Goal: Task Accomplishment & Management: Complete application form

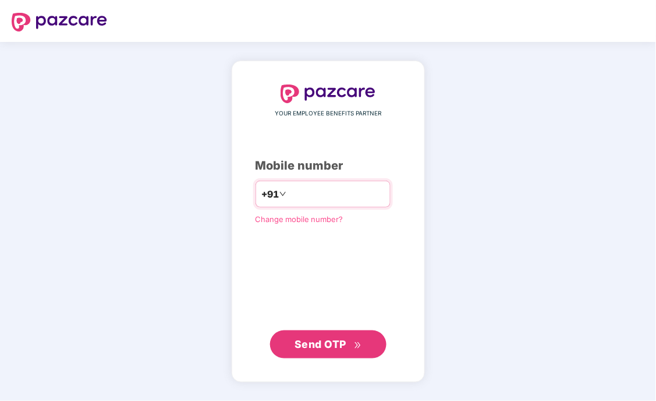
click at [323, 199] on input "number" at bounding box center [336, 194] width 95 height 19
type input "**********"
click at [337, 347] on span "Send OTP" at bounding box center [321, 344] width 52 height 12
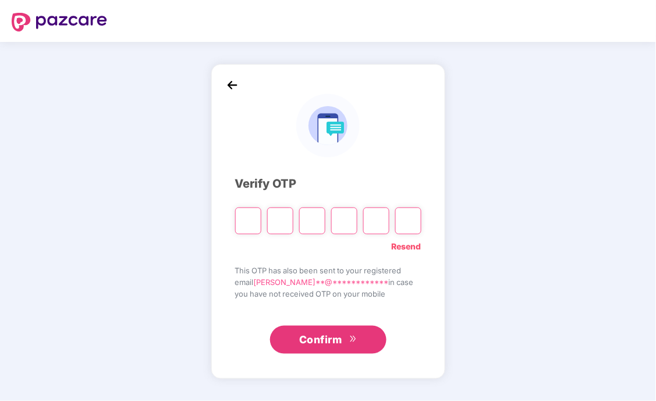
type input "*"
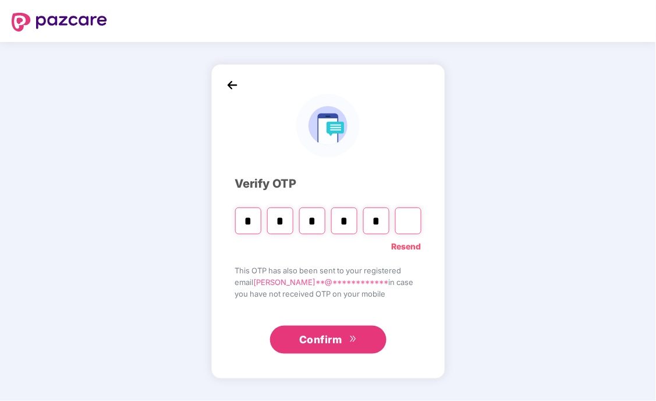
type input "*"
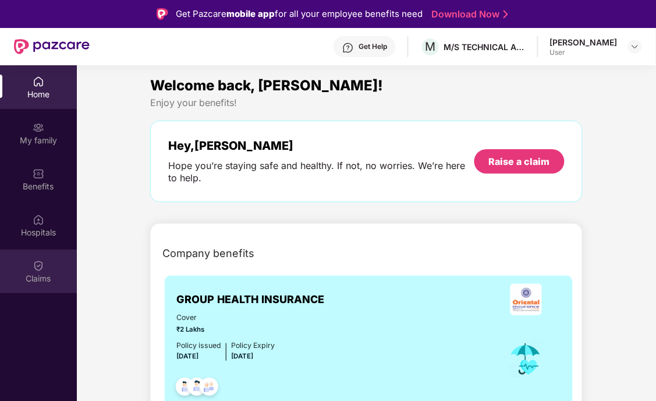
click at [21, 264] on div "Claims" at bounding box center [38, 271] width 77 height 44
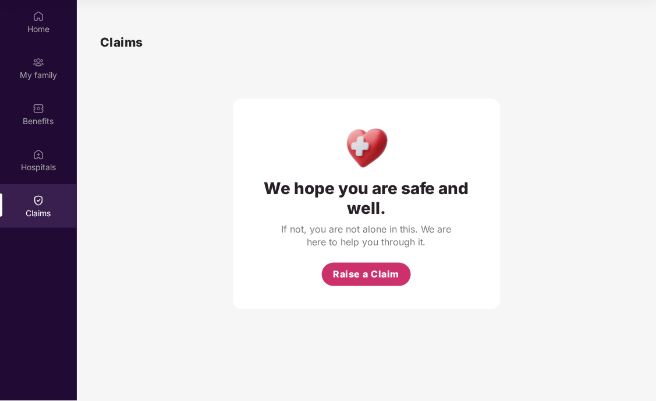
click at [376, 275] on span "Raise a Claim" at bounding box center [367, 274] width 66 height 15
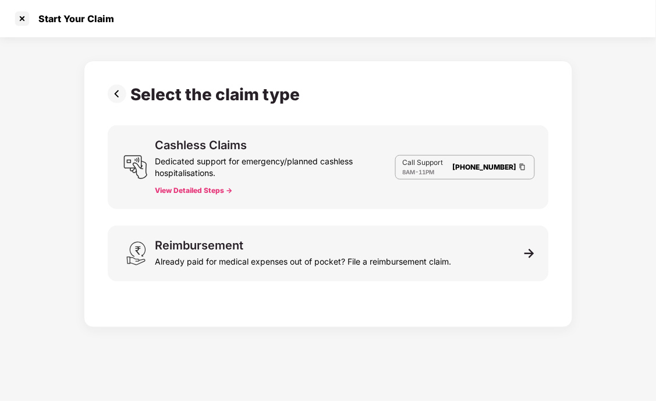
scroll to position [27, 0]
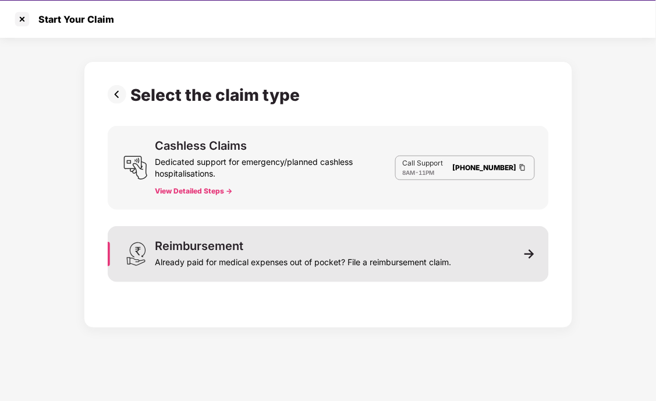
click at [344, 259] on div "Already paid for medical expenses out of pocket? File a reimbursement claim." at bounding box center [303, 260] width 296 height 16
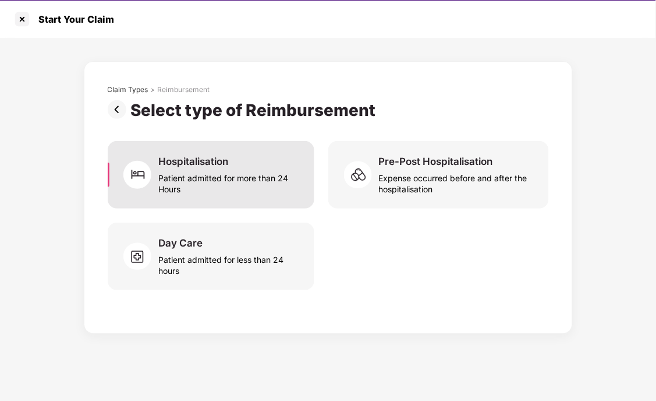
click at [243, 187] on div "Patient admitted for more than 24 Hours" at bounding box center [228, 181] width 141 height 27
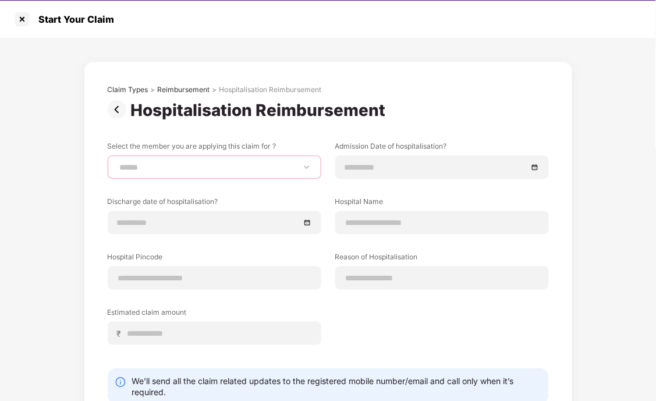
click at [179, 166] on select "**********" at bounding box center [215, 166] width 194 height 9
select select "**********"
click at [118, 162] on select "**********" at bounding box center [215, 166] width 194 height 9
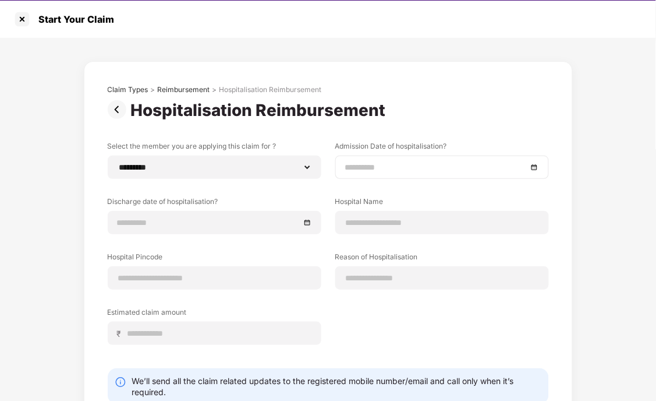
click at [404, 170] on input at bounding box center [436, 167] width 182 height 13
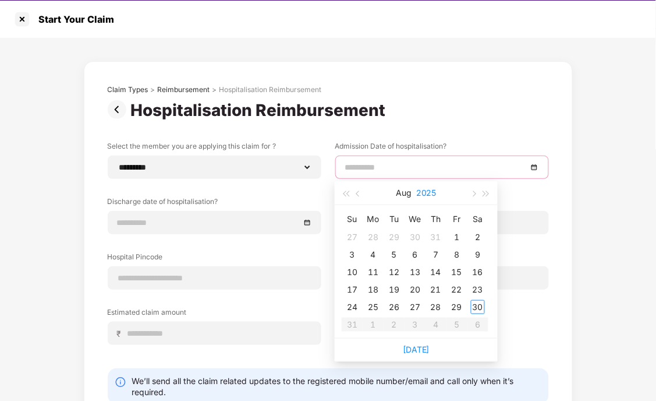
click at [417, 193] on button "2025" at bounding box center [426, 192] width 20 height 23
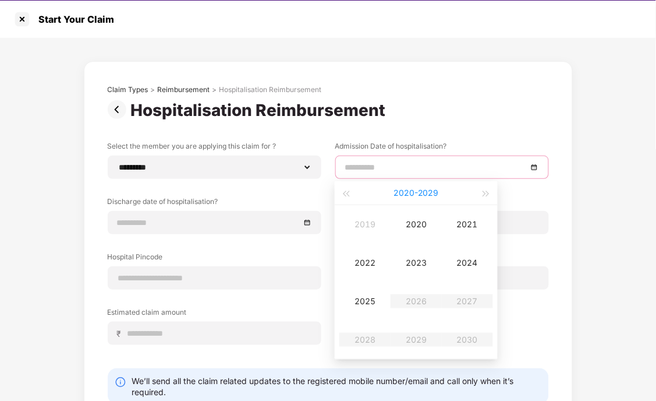
click at [410, 190] on button "2020 - 2029" at bounding box center [416, 192] width 45 height 23
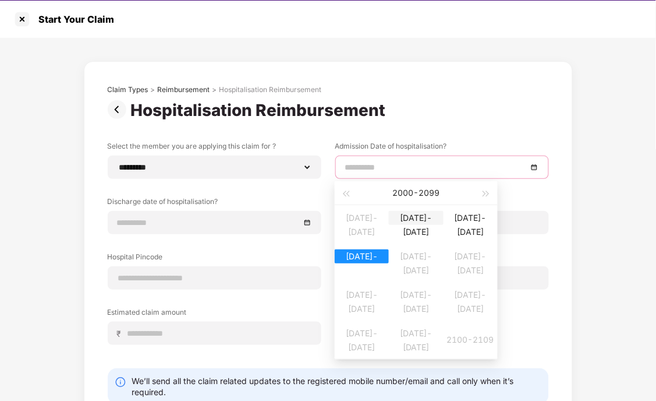
type input "**********"
click at [400, 193] on div "2000 - 2099" at bounding box center [416, 192] width 128 height 23
click at [409, 190] on div "2000 - 2099" at bounding box center [416, 192] width 128 height 23
type input "**********"
click at [402, 225] on div "2000-2009" at bounding box center [416, 218] width 54 height 14
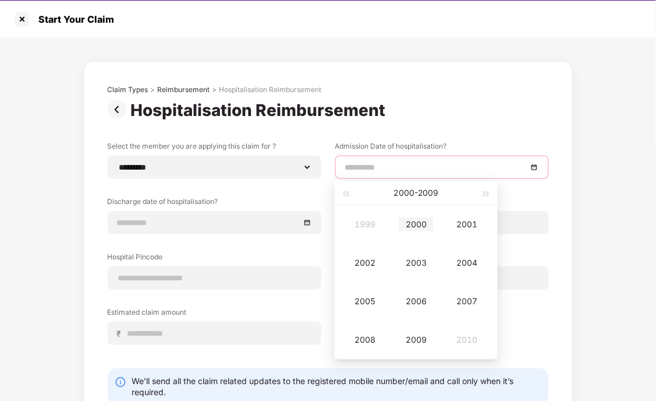
type input "**********"
click at [419, 227] on div "2000" at bounding box center [416, 224] width 35 height 14
type input "**********"
click at [474, 224] on div "Mar" at bounding box center [467, 224] width 35 height 14
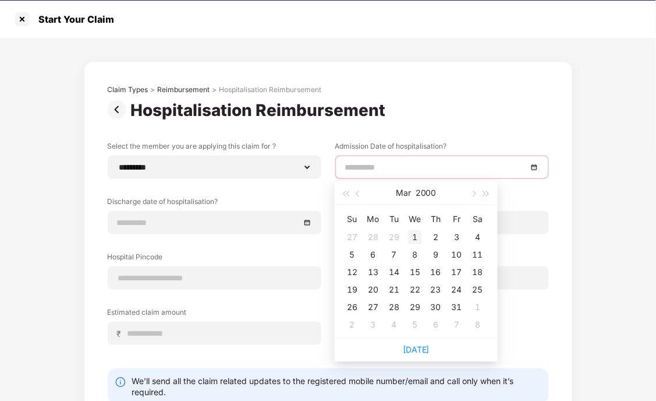
type input "**********"
click at [415, 230] on div "1" at bounding box center [415, 237] width 14 height 14
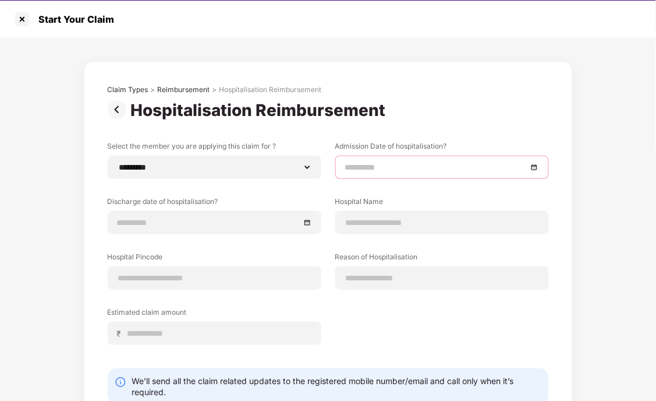
click at [458, 170] on input at bounding box center [436, 167] width 182 height 13
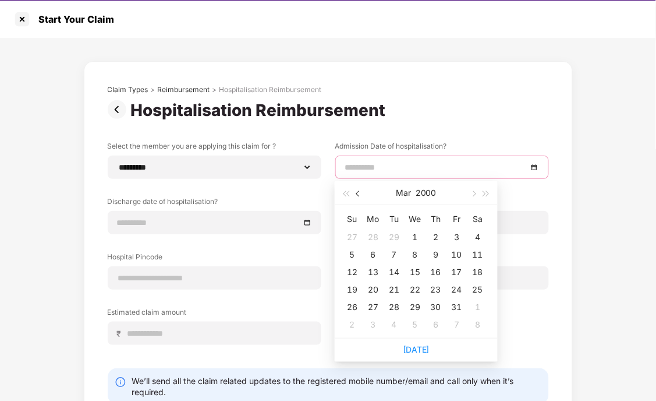
click at [356, 199] on button "button" at bounding box center [358, 192] width 13 height 23
click at [364, 192] on button "button" at bounding box center [358, 192] width 13 height 23
click at [399, 192] on button "Jan" at bounding box center [403, 192] width 14 height 23
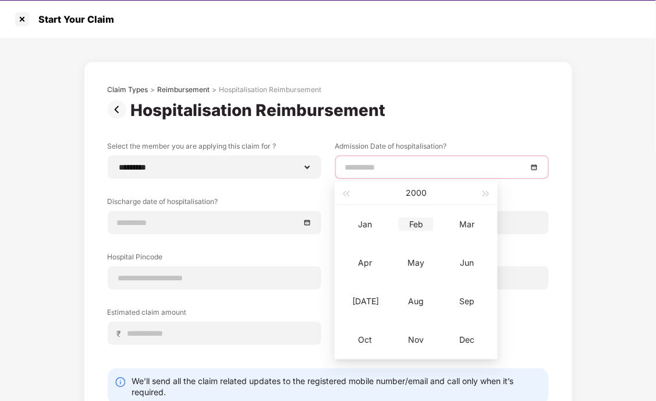
type input "**********"
click at [415, 192] on button "2000" at bounding box center [416, 192] width 21 height 23
type input "**********"
click at [490, 190] on button "button" at bounding box center [486, 192] width 13 height 23
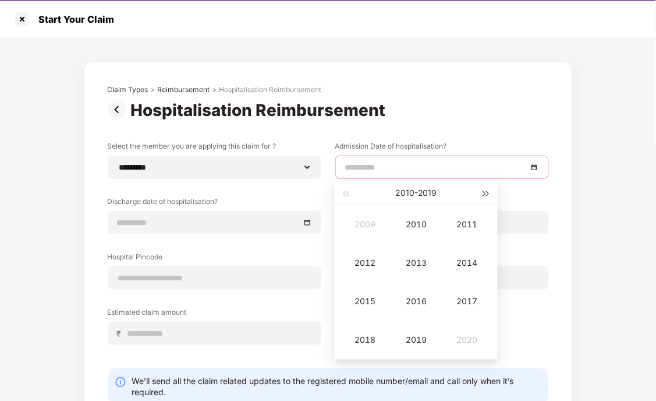
click at [490, 190] on button "button" at bounding box center [486, 192] width 13 height 23
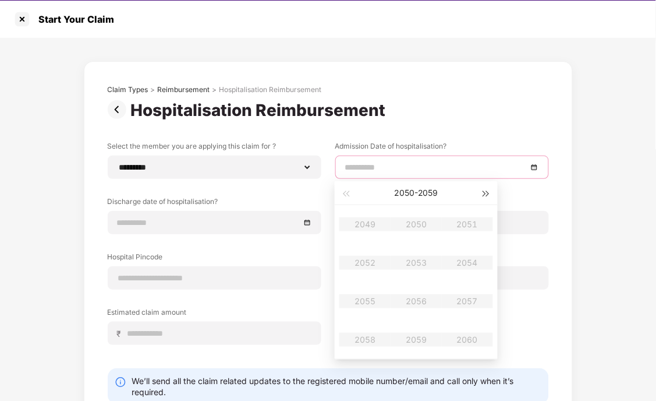
click at [490, 190] on button "button" at bounding box center [486, 192] width 13 height 23
click at [614, 191] on div "**********" at bounding box center [328, 257] width 656 height 438
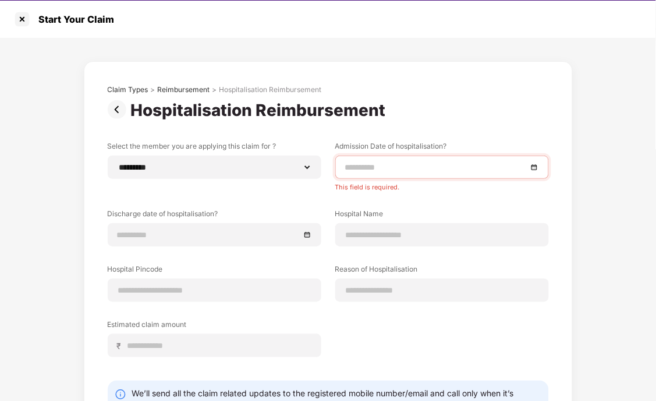
click at [534, 169] on div at bounding box center [442, 167] width 194 height 13
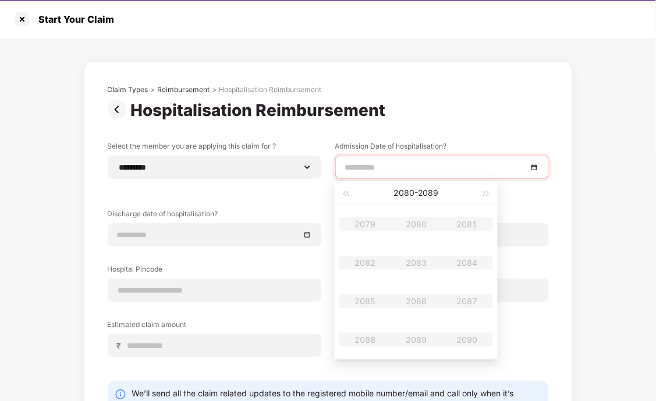
click at [534, 167] on div at bounding box center [442, 167] width 194 height 13
click at [432, 190] on button "2080 - 2089" at bounding box center [416, 192] width 45 height 23
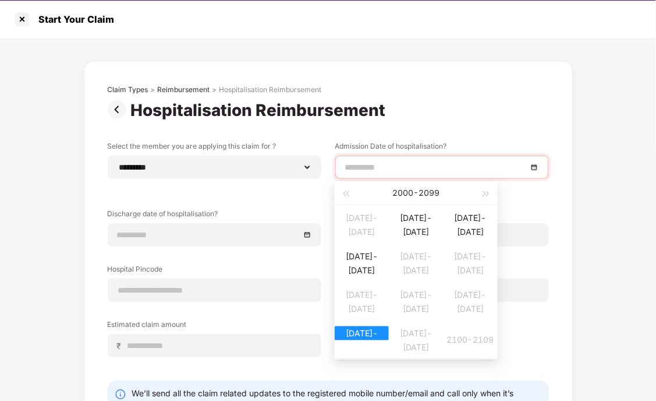
type input "**********"
click at [371, 261] on div "2020-2029" at bounding box center [362, 256] width 54 height 14
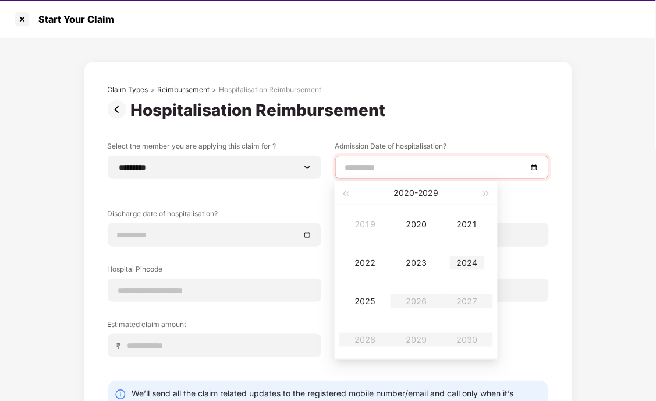
type input "**********"
click at [376, 300] on div "2025" at bounding box center [365, 301] width 35 height 14
type input "**********"
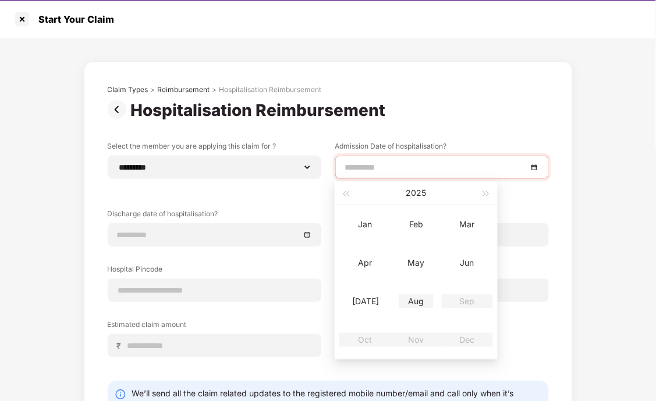
click at [415, 297] on div "Aug" at bounding box center [416, 301] width 35 height 14
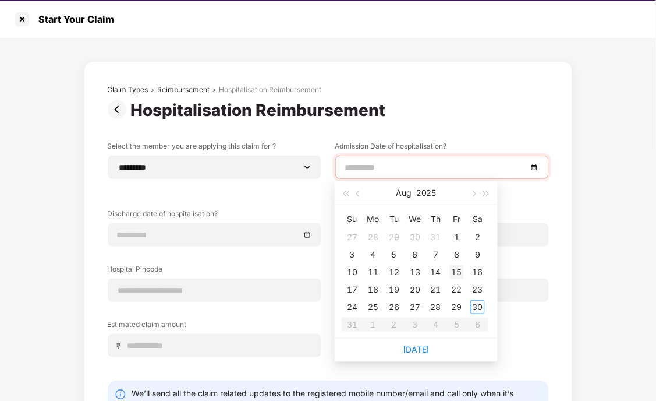
type input "**********"
click at [455, 270] on div "15" at bounding box center [457, 272] width 14 height 14
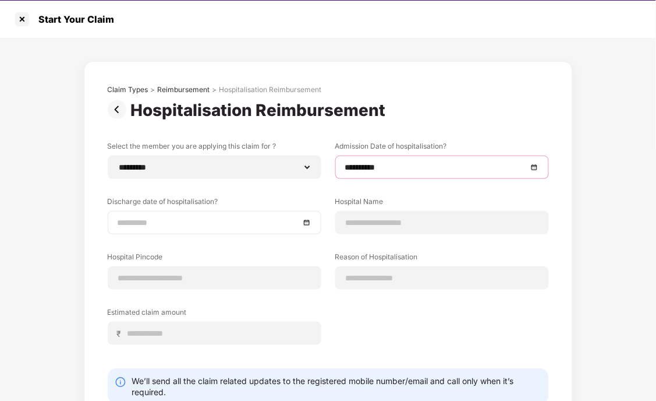
click at [306, 220] on div at bounding box center [215, 222] width 194 height 13
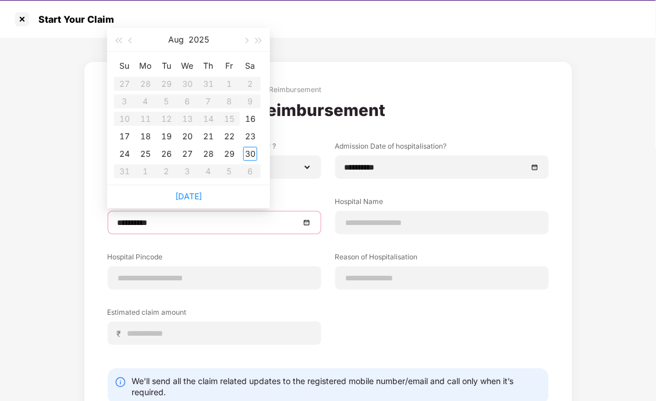
type input "**********"
click at [126, 135] on div "17" at bounding box center [125, 136] width 14 height 14
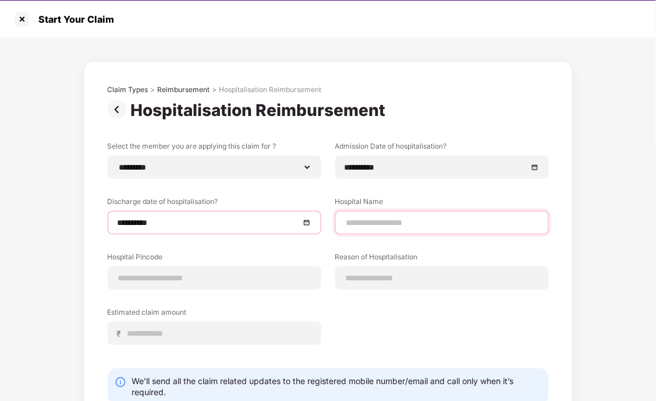
click at [384, 218] on input at bounding box center [442, 223] width 194 height 12
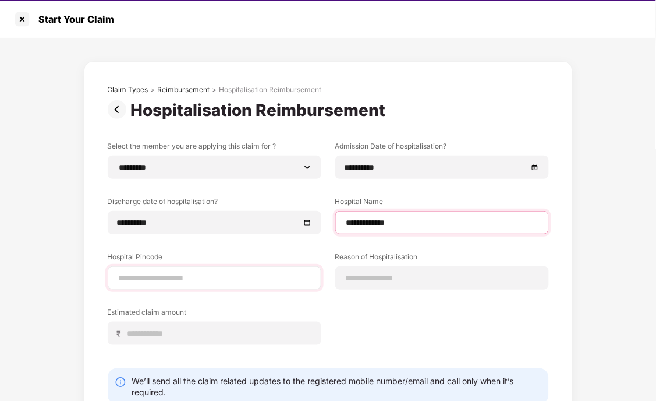
type input "**********"
click at [252, 275] on input at bounding box center [215, 278] width 194 height 12
type input "******"
select select "*****"
select select "**********"
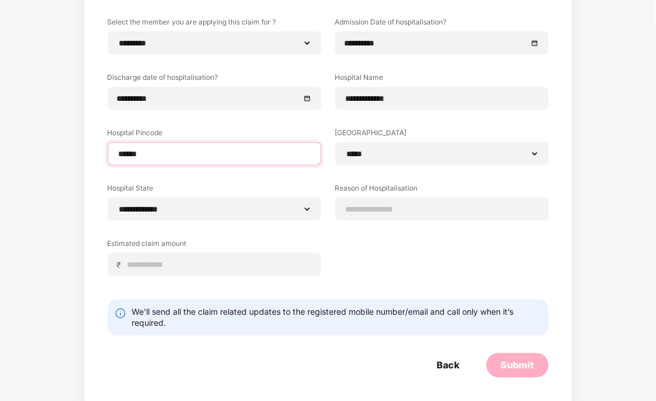
scroll to position [129, 0]
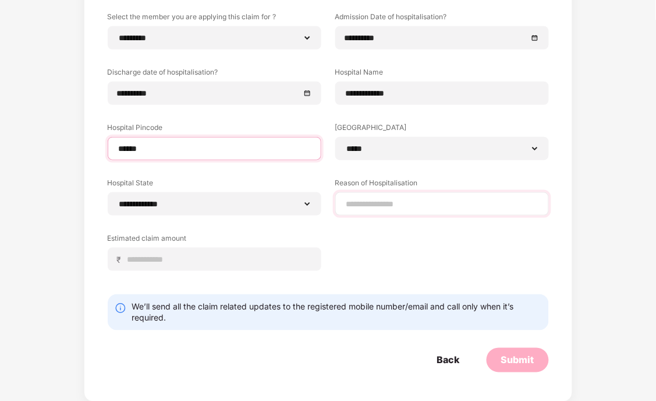
type input "******"
click at [376, 206] on input at bounding box center [442, 204] width 194 height 12
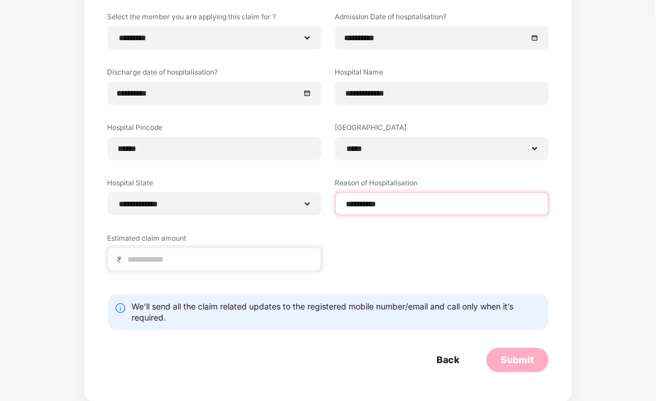
type input "*********"
click at [217, 266] on div "₹" at bounding box center [215, 258] width 214 height 23
click at [224, 262] on input at bounding box center [219, 259] width 185 height 12
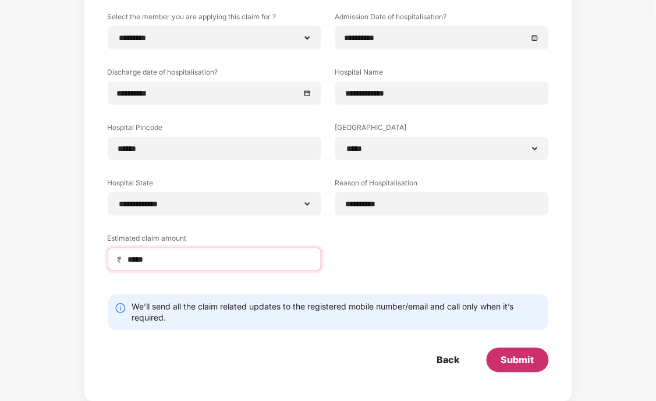
type input "*****"
click at [515, 362] on div "Submit" at bounding box center [517, 359] width 33 height 13
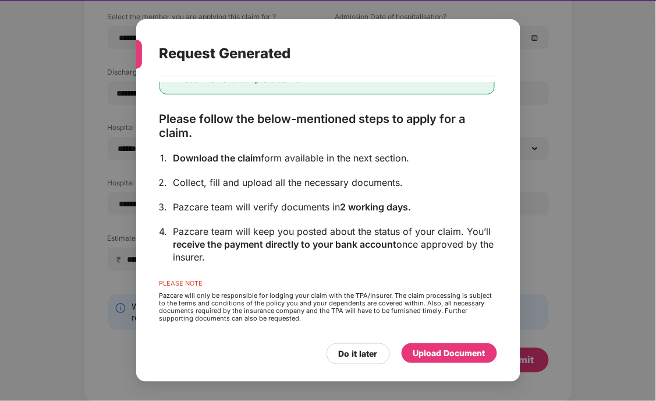
scroll to position [66, 0]
click at [478, 356] on div "Upload Document" at bounding box center [449, 352] width 72 height 13
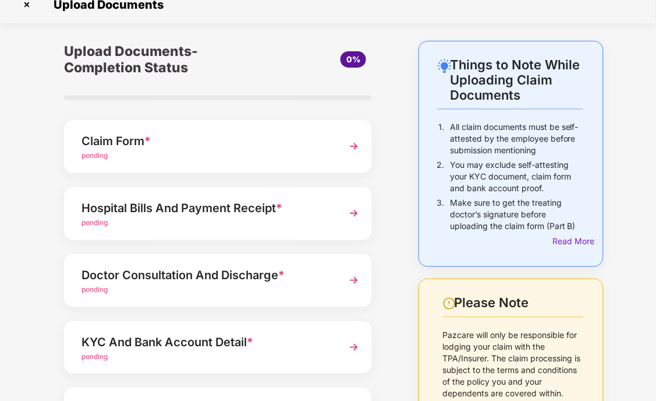
scroll to position [12, 0]
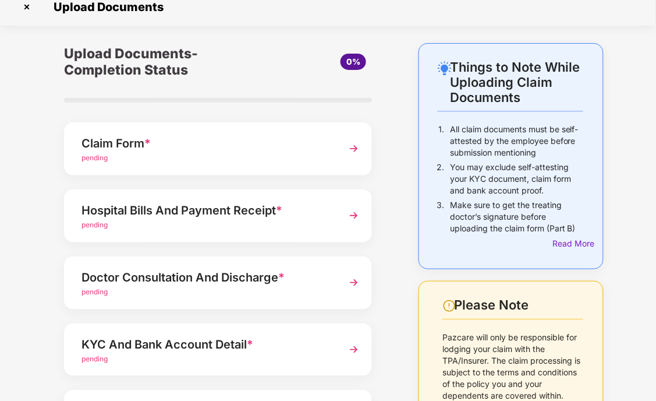
click at [259, 160] on div "pending" at bounding box center [207, 158] width 250 height 11
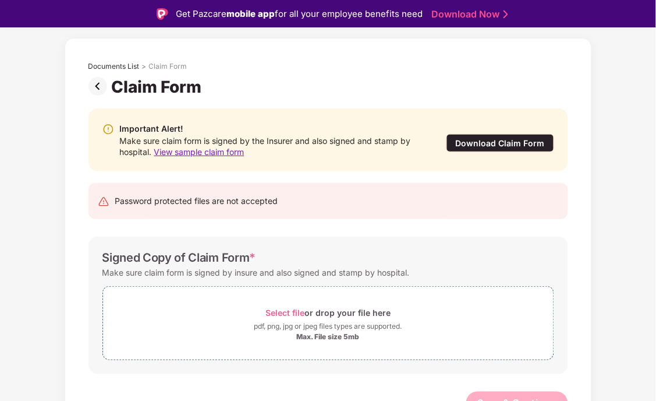
scroll to position [60, 0]
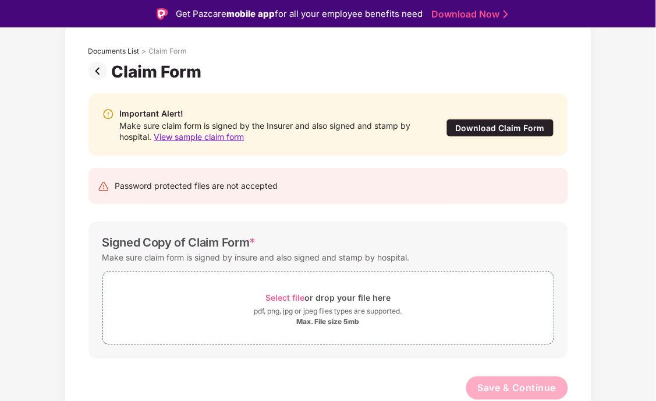
click at [233, 137] on span "View sample claim form" at bounding box center [199, 137] width 90 height 10
click at [510, 127] on div "Download Claim Form" at bounding box center [501, 128] width 108 height 18
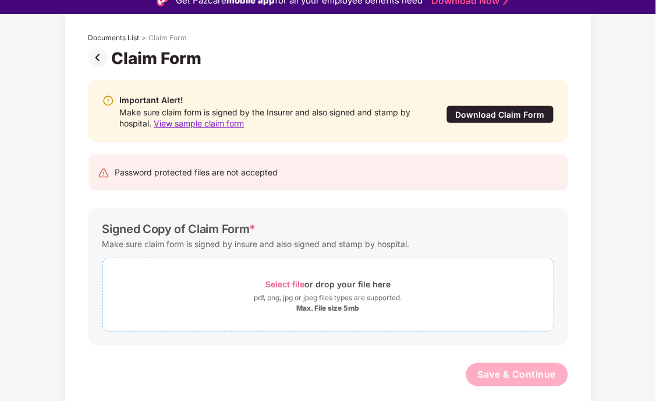
scroll to position [0, 0]
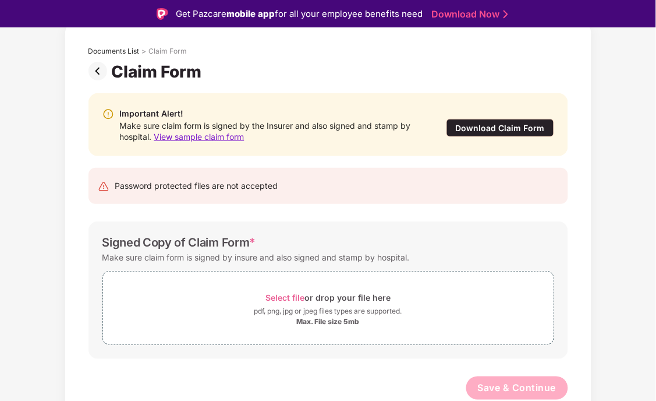
click at [96, 69] on img at bounding box center [99, 71] width 23 height 19
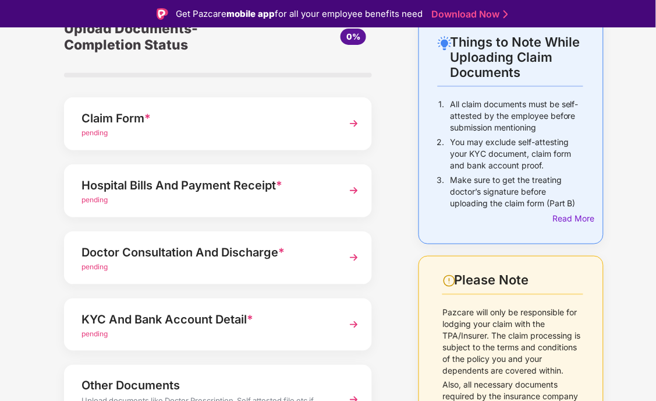
click at [121, 135] on div "pending" at bounding box center [207, 133] width 250 height 11
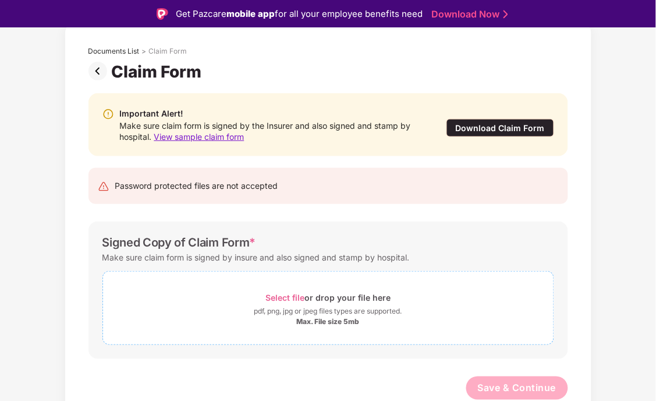
scroll to position [27, 0]
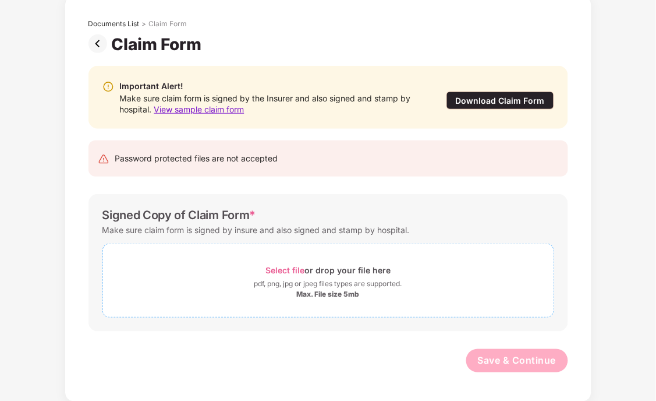
click at [279, 269] on span "Select file" at bounding box center [284, 270] width 39 height 10
click at [95, 37] on img at bounding box center [99, 43] width 23 height 19
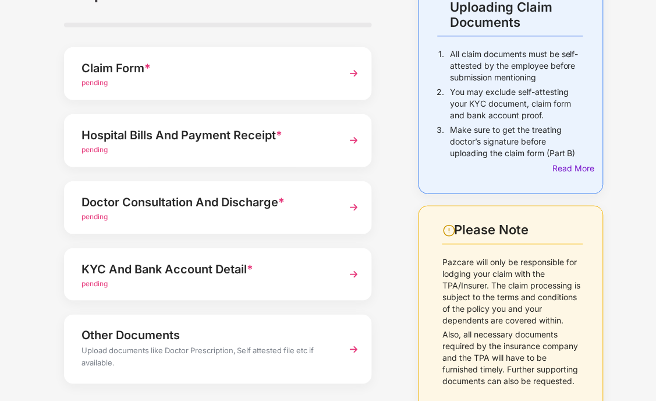
scroll to position [65, 0]
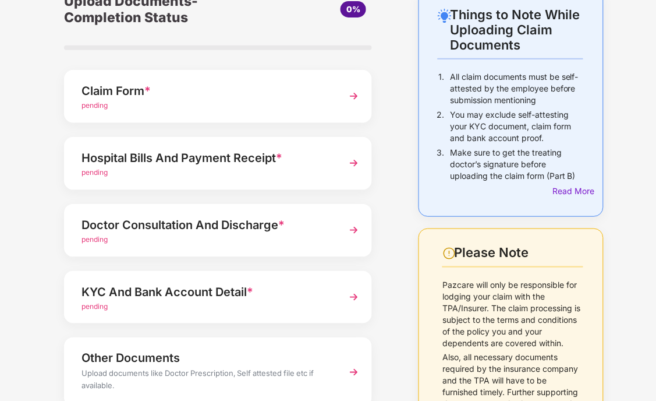
click at [245, 175] on div "pending" at bounding box center [207, 172] width 250 height 11
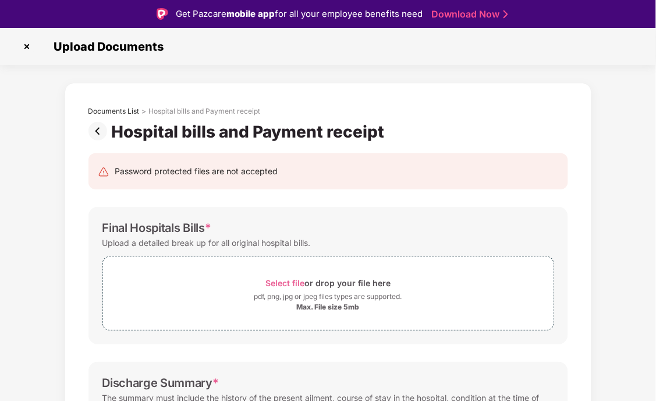
click at [28, 45] on img at bounding box center [26, 46] width 19 height 19
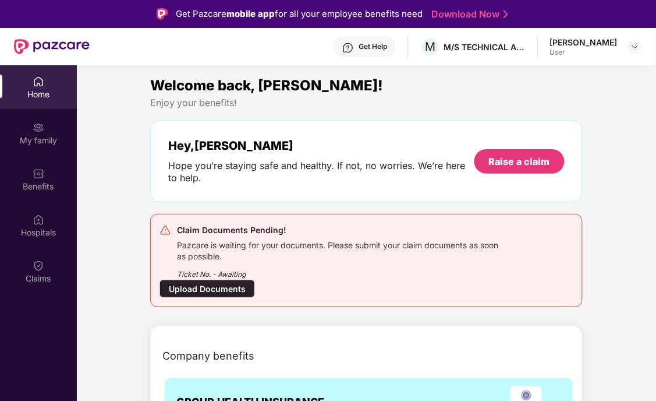
click at [396, 259] on div "Pazcare is waiting for your documents. Please submit your claim documents as so…" at bounding box center [340, 249] width 327 height 24
click at [221, 289] on div "Upload Documents" at bounding box center [207, 288] width 95 height 18
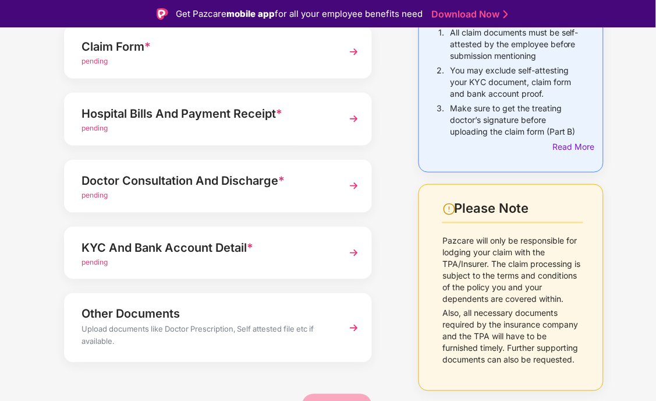
scroll to position [141, 0]
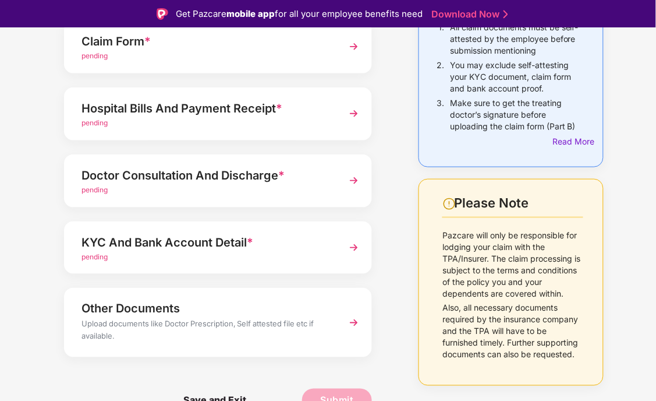
click at [188, 247] on div "KYC And Bank Account Detail *" at bounding box center [207, 242] width 250 height 19
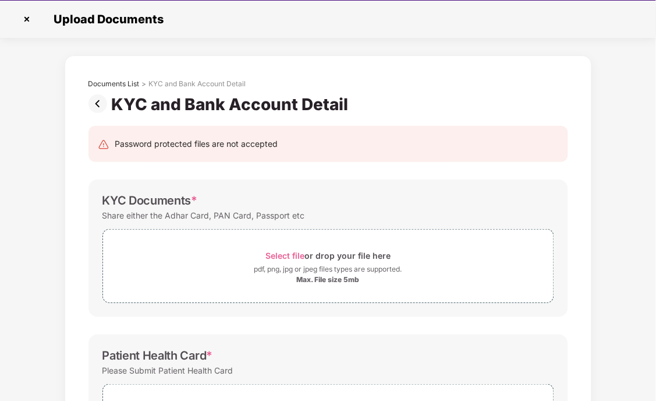
click at [96, 108] on img at bounding box center [99, 103] width 23 height 19
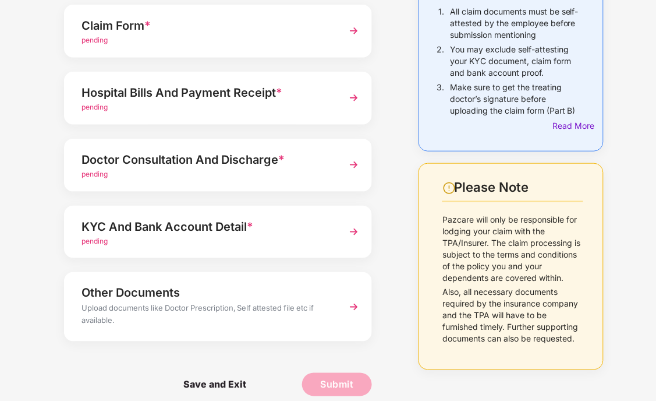
scroll to position [141, 0]
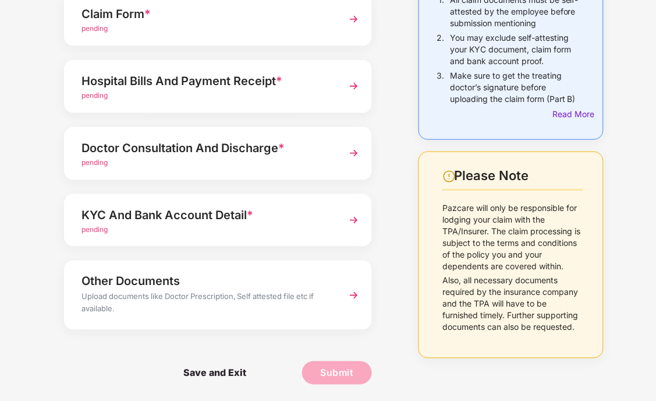
click at [167, 284] on div "Other Documents" at bounding box center [207, 281] width 250 height 19
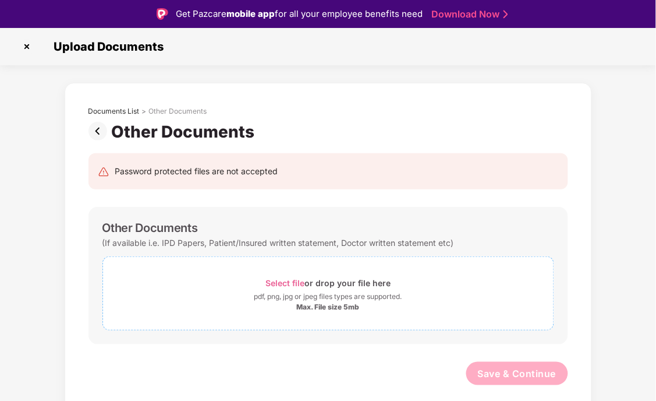
scroll to position [27, 0]
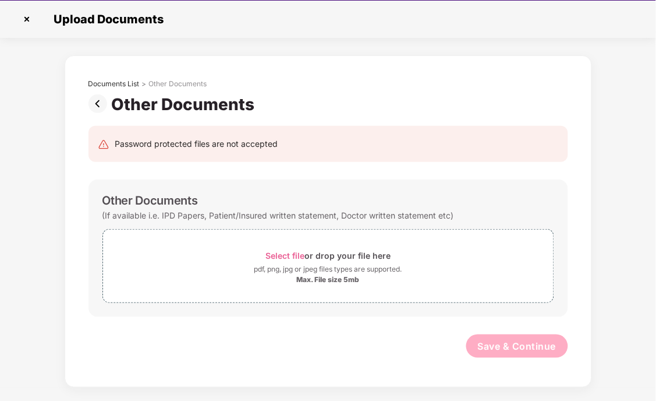
click at [99, 105] on img at bounding box center [99, 103] width 23 height 19
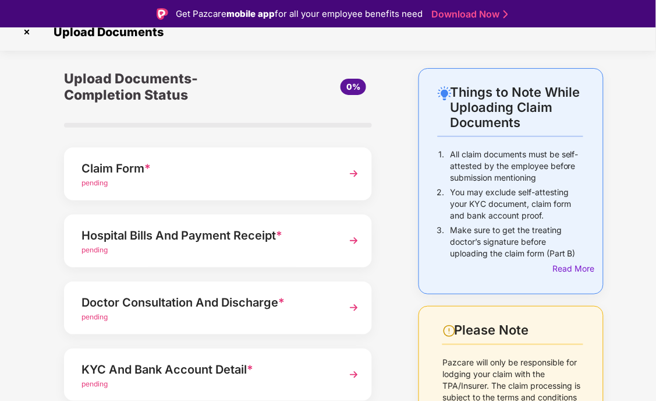
scroll to position [12, 0]
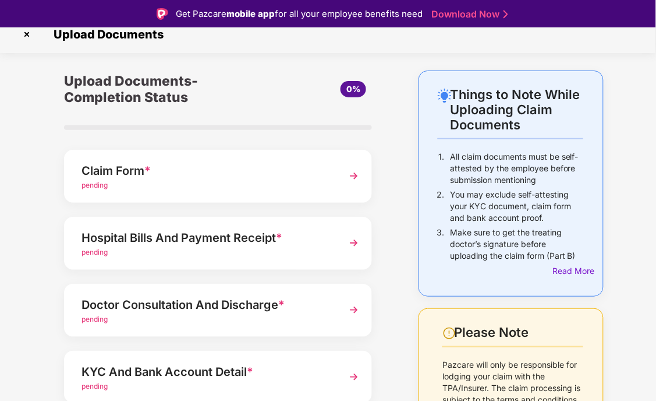
click at [26, 33] on img at bounding box center [26, 34] width 19 height 19
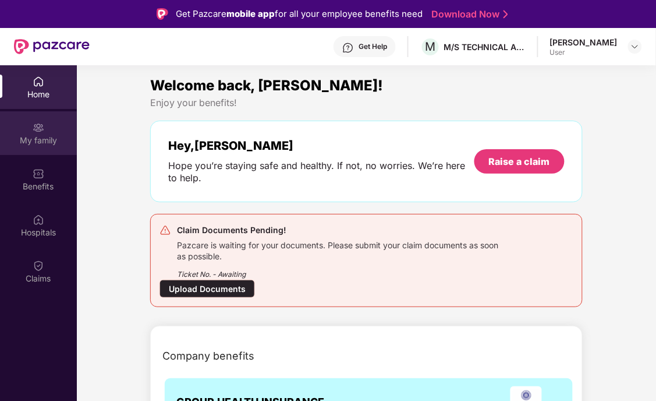
click at [38, 129] on img at bounding box center [39, 128] width 12 height 12
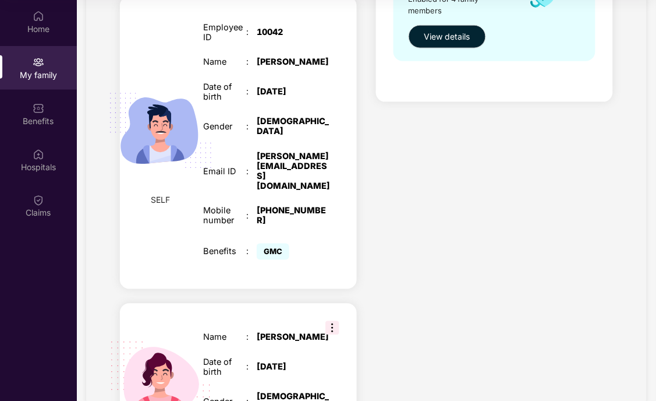
scroll to position [319, 0]
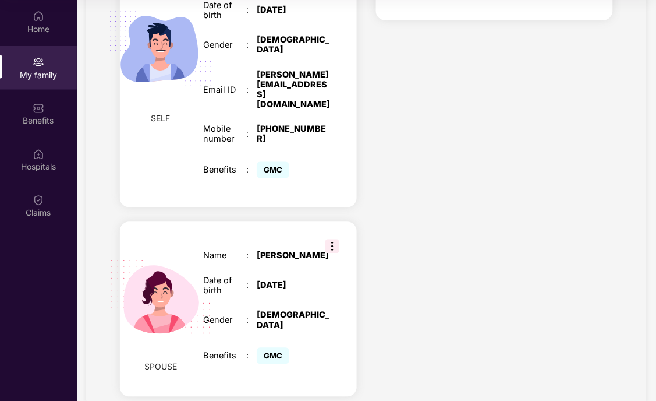
click at [331, 239] on img at bounding box center [332, 246] width 14 height 14
click at [342, 306] on div "Name : Gulnaz Date of birth : 01 Mar 2000 Gender : FEMALE Benefits : GMC" at bounding box center [267, 308] width 151 height 145
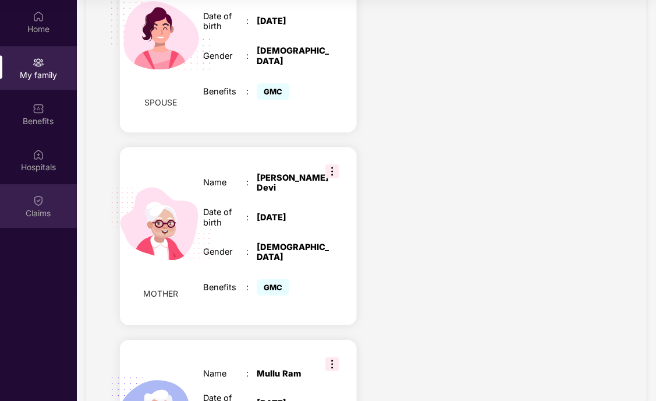
scroll to position [578, 0]
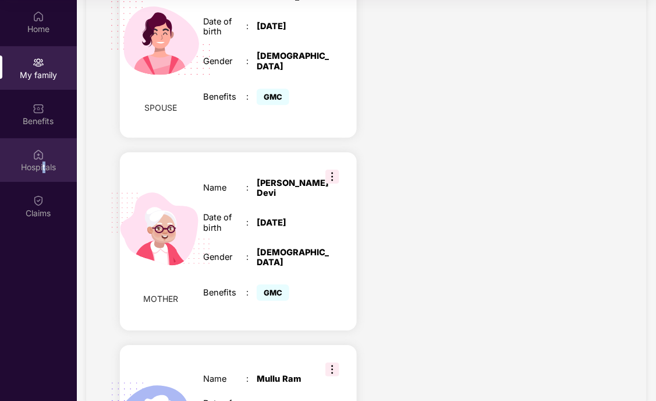
click at [44, 174] on div "Hospitals" at bounding box center [38, 160] width 77 height 44
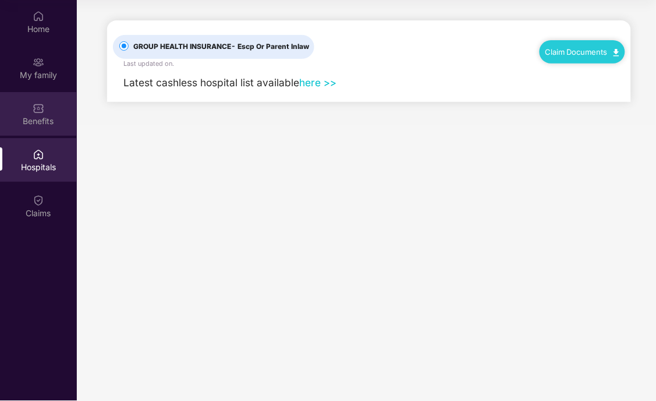
click at [36, 112] on img at bounding box center [39, 108] width 12 height 12
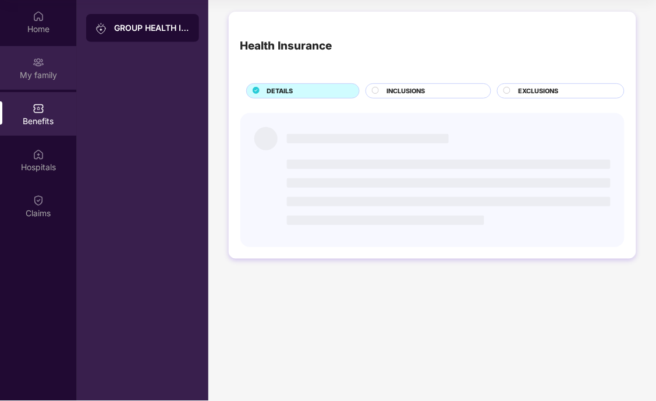
click at [41, 72] on div "My family" at bounding box center [38, 75] width 77 height 12
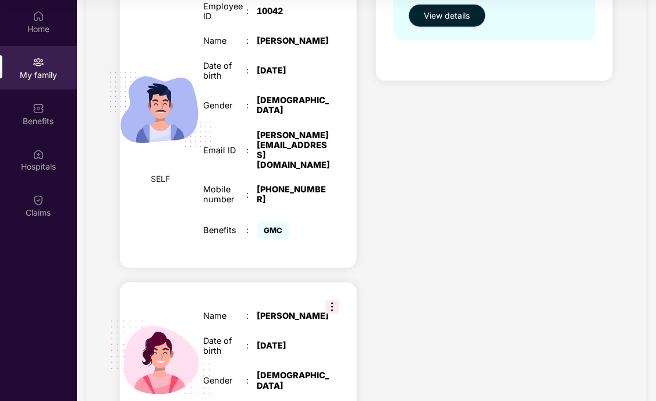
scroll to position [65, 0]
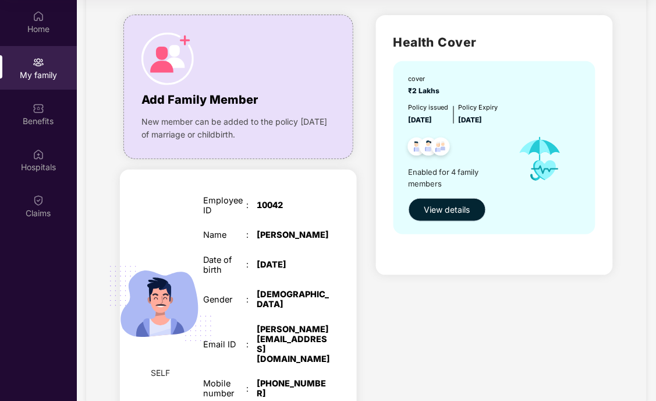
click at [467, 207] on span "View details" at bounding box center [447, 209] width 46 height 13
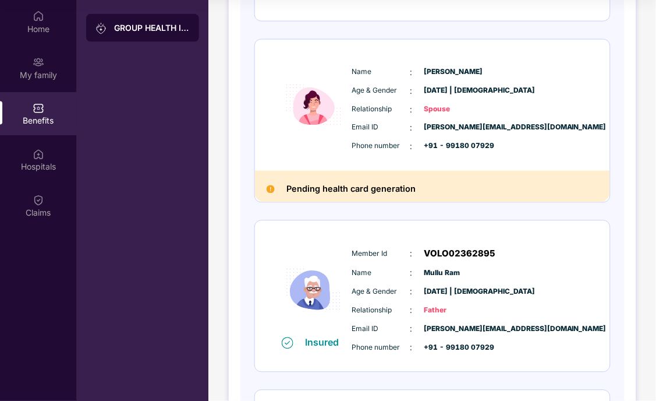
scroll to position [259, 0]
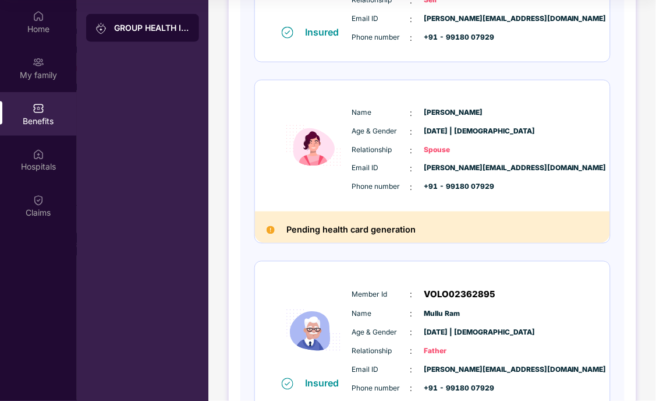
click at [468, 233] on div "Pending health card generation" at bounding box center [432, 227] width 355 height 32
click at [352, 230] on h2 "Pending health card generation" at bounding box center [350, 230] width 129 height 15
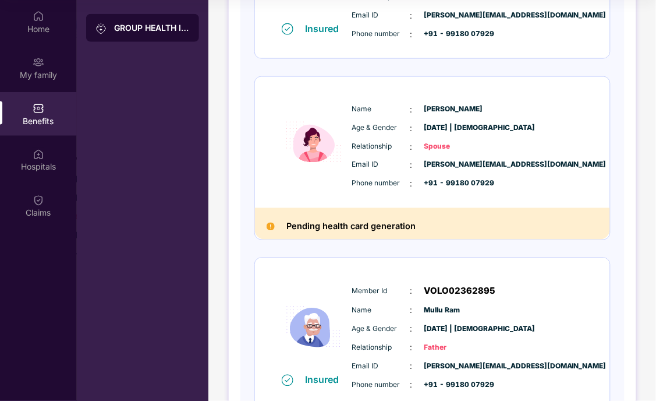
scroll to position [253, 0]
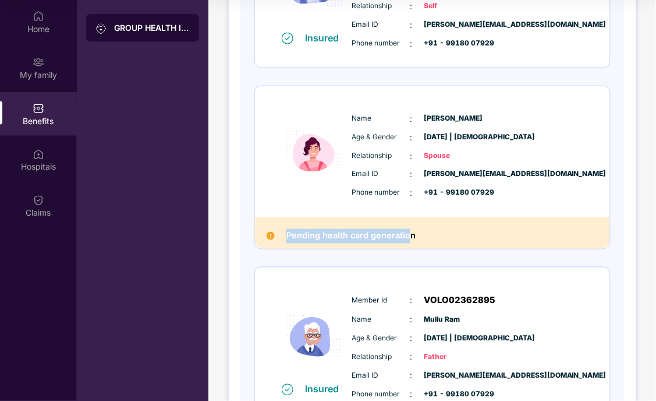
drag, startPoint x: 317, startPoint y: 237, endPoint x: 409, endPoint y: 239, distance: 92.0
click at [409, 239] on div "Pending health card generation" at bounding box center [432, 233] width 355 height 32
drag, startPoint x: 409, startPoint y: 239, endPoint x: 448, endPoint y: 233, distance: 40.0
click at [448, 233] on div "Pending health card generation" at bounding box center [432, 233] width 355 height 32
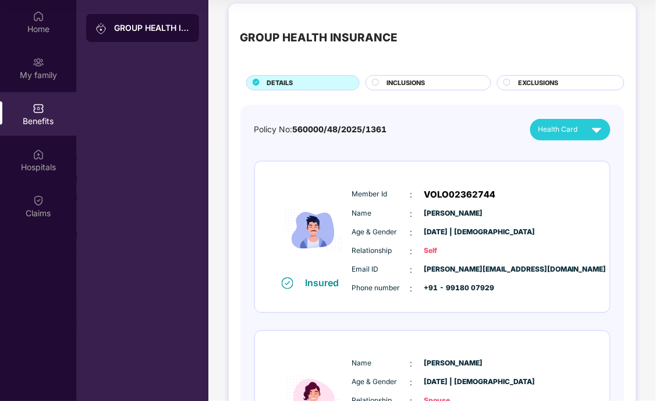
scroll to position [0, 0]
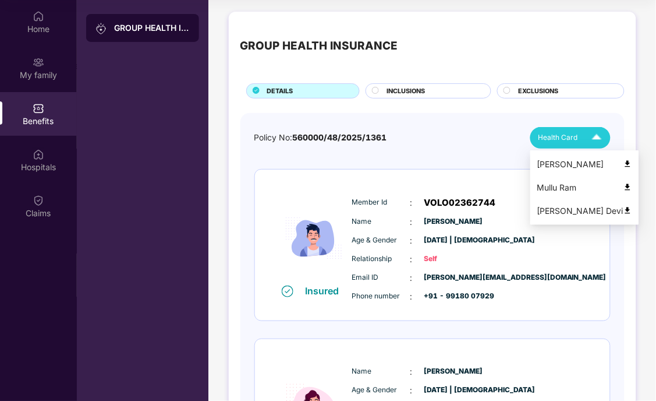
click at [596, 139] on img at bounding box center [597, 138] width 20 height 20
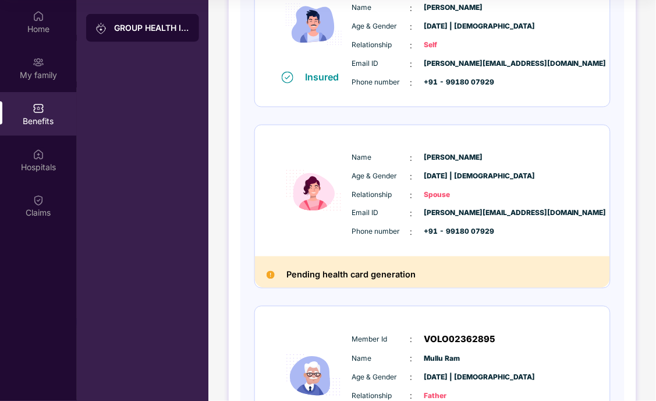
scroll to position [188, 0]
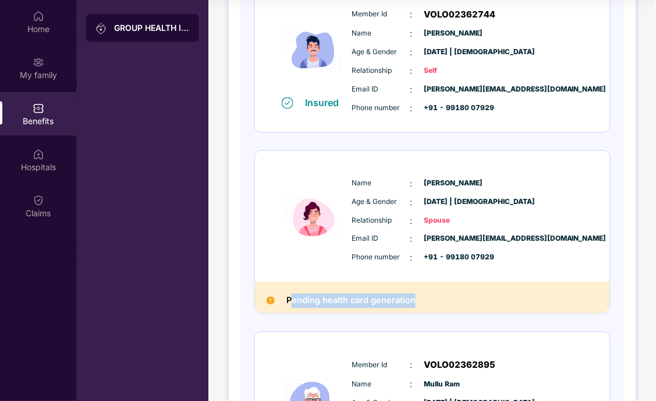
drag, startPoint x: 289, startPoint y: 302, endPoint x: 449, endPoint y: 301, distance: 159.5
click at [449, 301] on div "Pending health card generation" at bounding box center [432, 298] width 355 height 32
click at [449, 300] on div "Pending health card generation" at bounding box center [432, 298] width 355 height 32
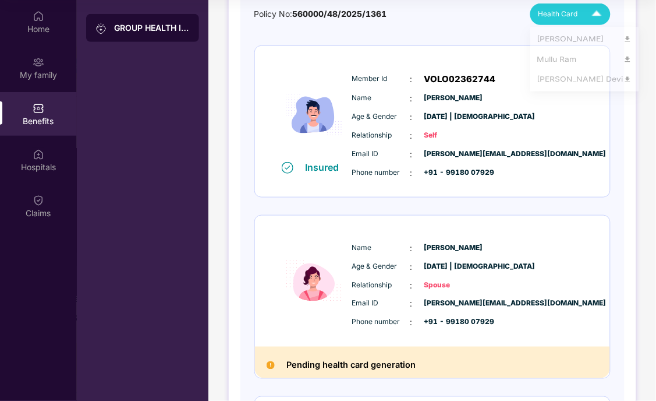
click at [593, 13] on img at bounding box center [597, 14] width 20 height 20
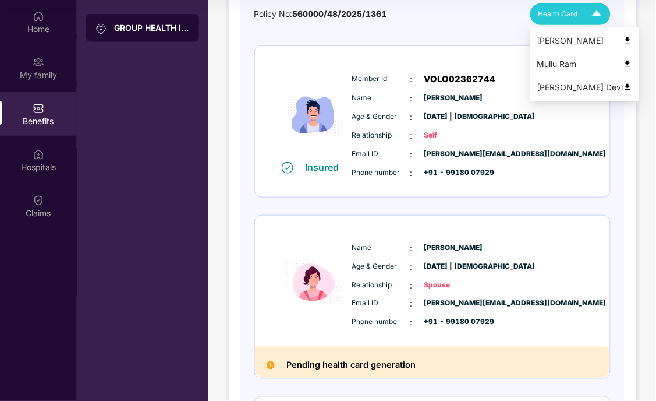
click at [568, 36] on div "[PERSON_NAME]" at bounding box center [584, 40] width 95 height 13
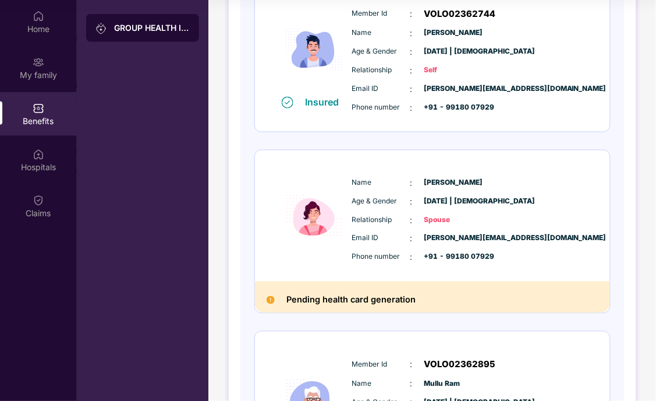
scroll to position [188, 0]
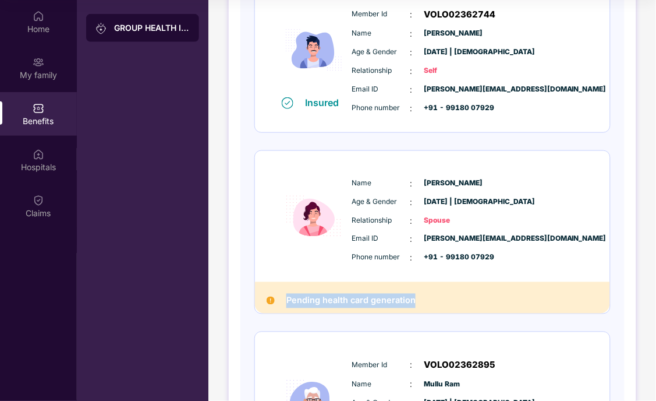
drag, startPoint x: 426, startPoint y: 305, endPoint x: 283, endPoint y: 295, distance: 142.9
click at [283, 295] on div "Pending health card generation" at bounding box center [432, 298] width 355 height 32
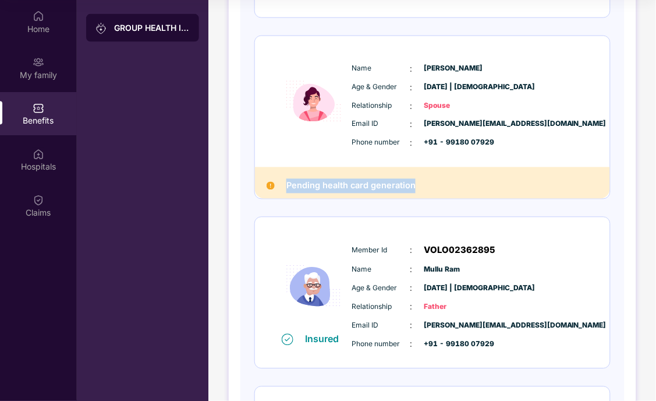
scroll to position [317, 0]
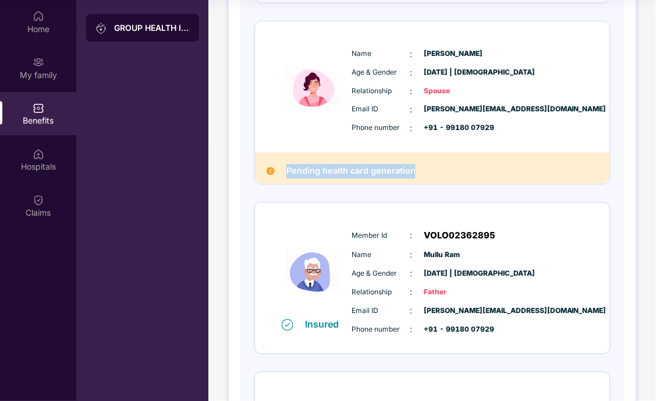
click at [317, 178] on div "Pending health card generation" at bounding box center [432, 169] width 355 height 32
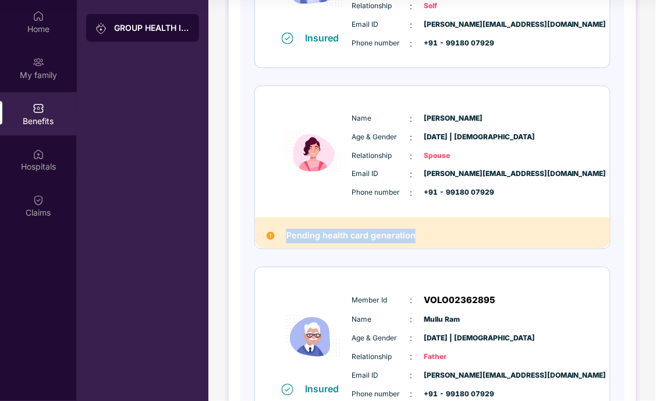
drag, startPoint x: 425, startPoint y: 246, endPoint x: 282, endPoint y: 240, distance: 143.3
click at [282, 240] on div "Pending health card generation" at bounding box center [432, 233] width 355 height 32
drag, startPoint x: 282, startPoint y: 240, endPoint x: 382, endPoint y: 224, distance: 101.6
click at [382, 224] on div "Pending health card generation" at bounding box center [432, 233] width 355 height 32
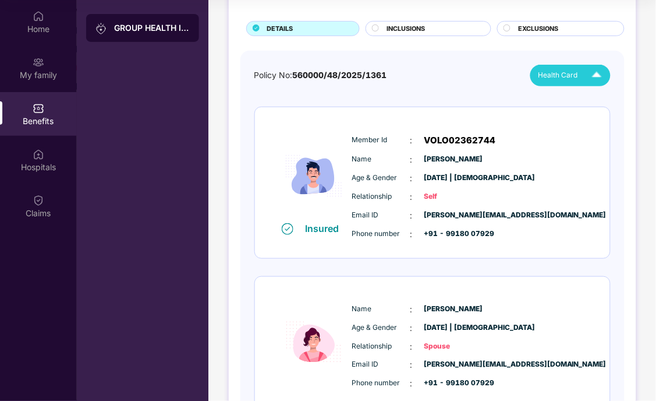
scroll to position [0, 0]
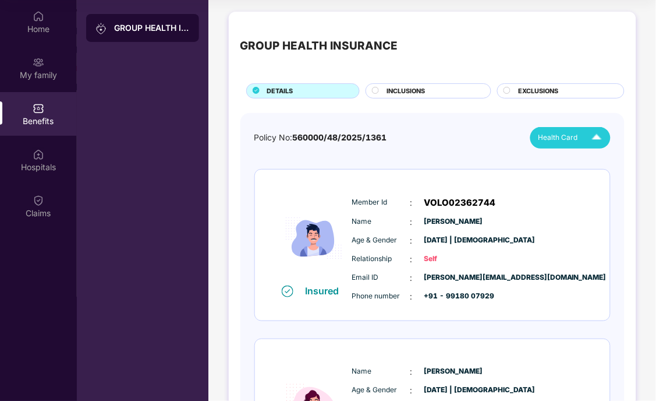
click at [575, 141] on span "Health Card" at bounding box center [559, 137] width 40 height 11
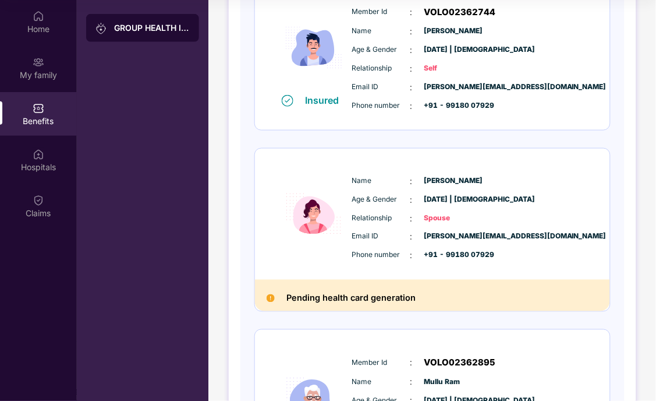
scroll to position [194, 0]
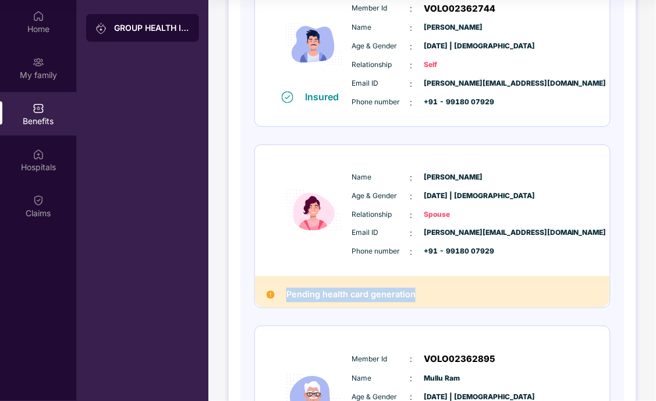
drag, startPoint x: 418, startPoint y: 291, endPoint x: 281, endPoint y: 299, distance: 137.6
click at [281, 299] on div "Pending health card generation" at bounding box center [432, 292] width 355 height 32
click at [473, 292] on div "Pending health card generation" at bounding box center [432, 292] width 355 height 32
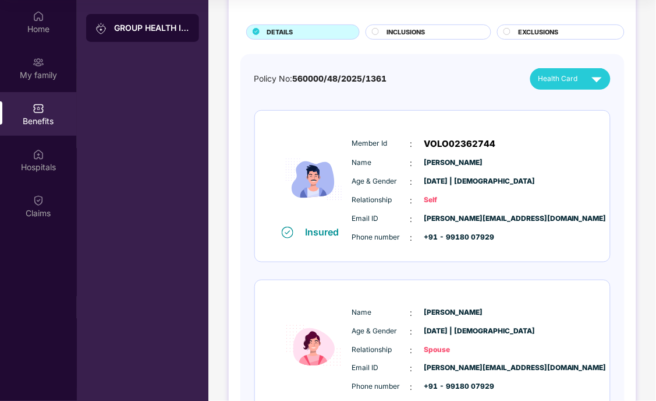
scroll to position [0, 0]
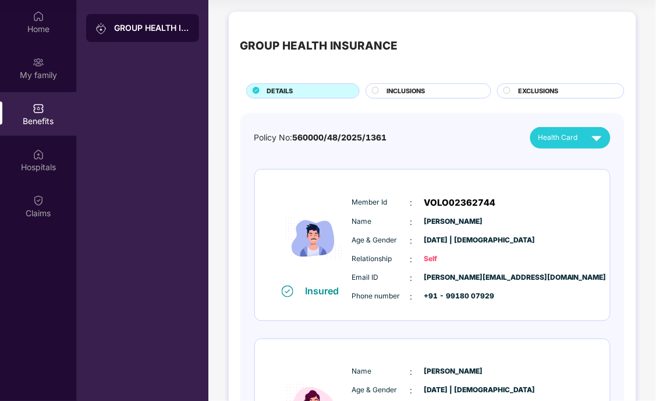
click at [415, 91] on span "INCLUSIONS" at bounding box center [406, 91] width 38 height 10
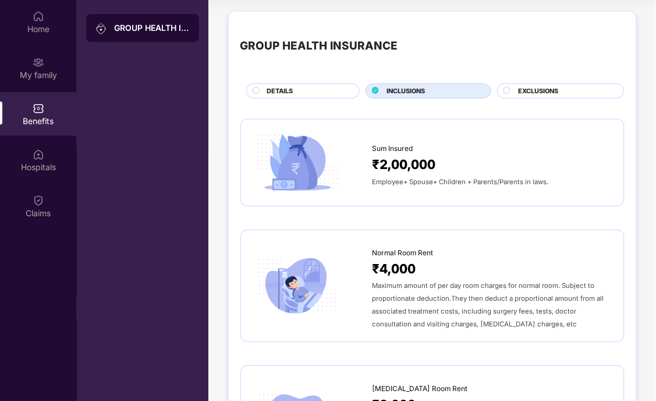
click at [566, 91] on div "EXCLUSIONS" at bounding box center [565, 92] width 105 height 12
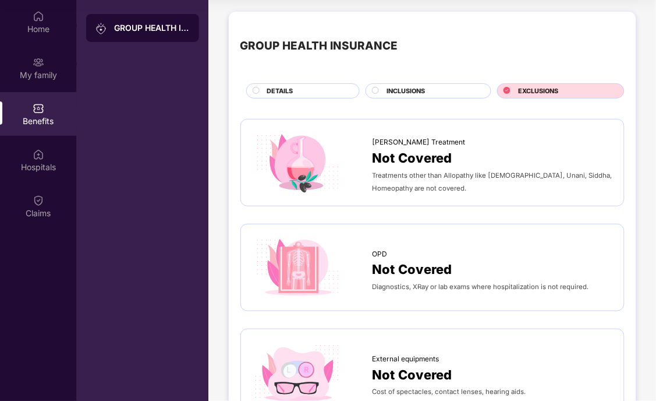
click at [329, 91] on div "DETAILS" at bounding box center [307, 92] width 93 height 12
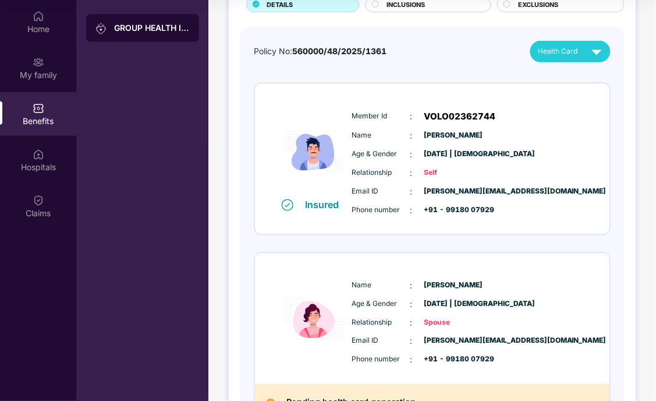
scroll to position [65, 0]
